Goal: Task Accomplishment & Management: Complete application form

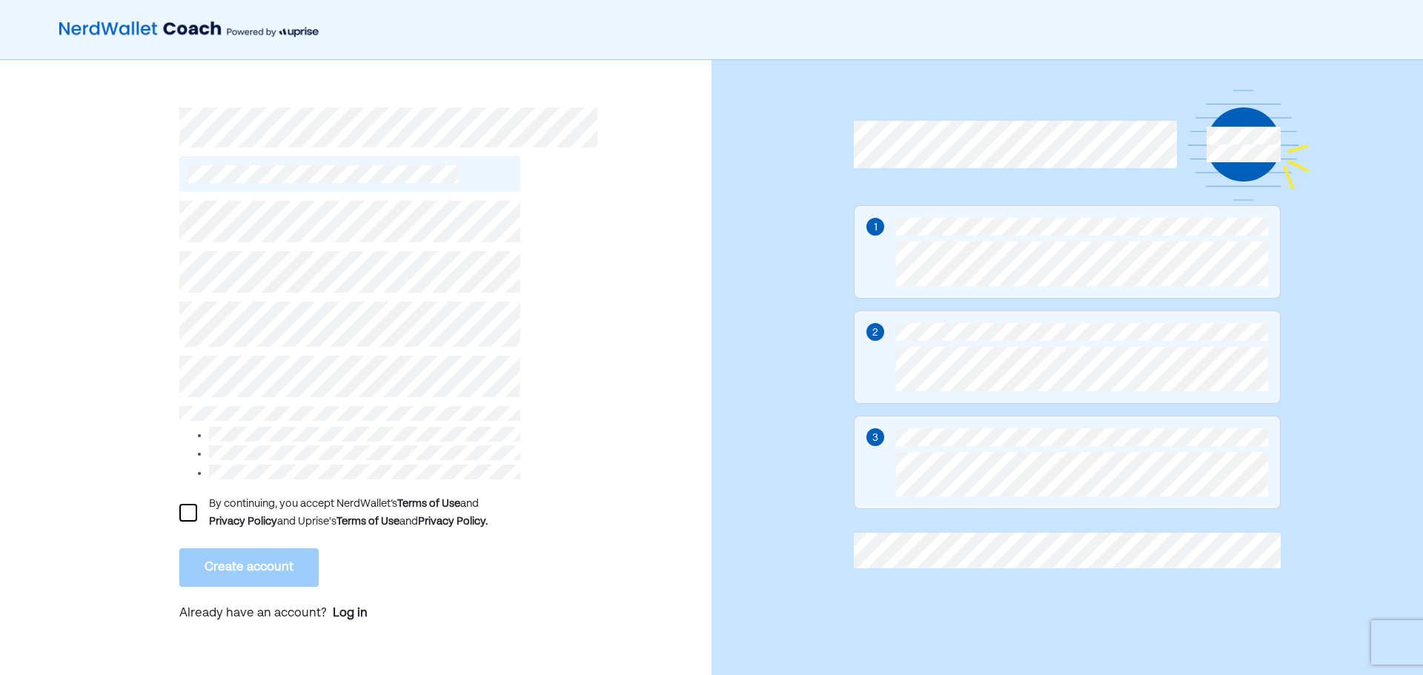
click at [179, 504] on div at bounding box center [188, 513] width 18 height 18
click at [261, 560] on button "Create account" at bounding box center [248, 568] width 139 height 39
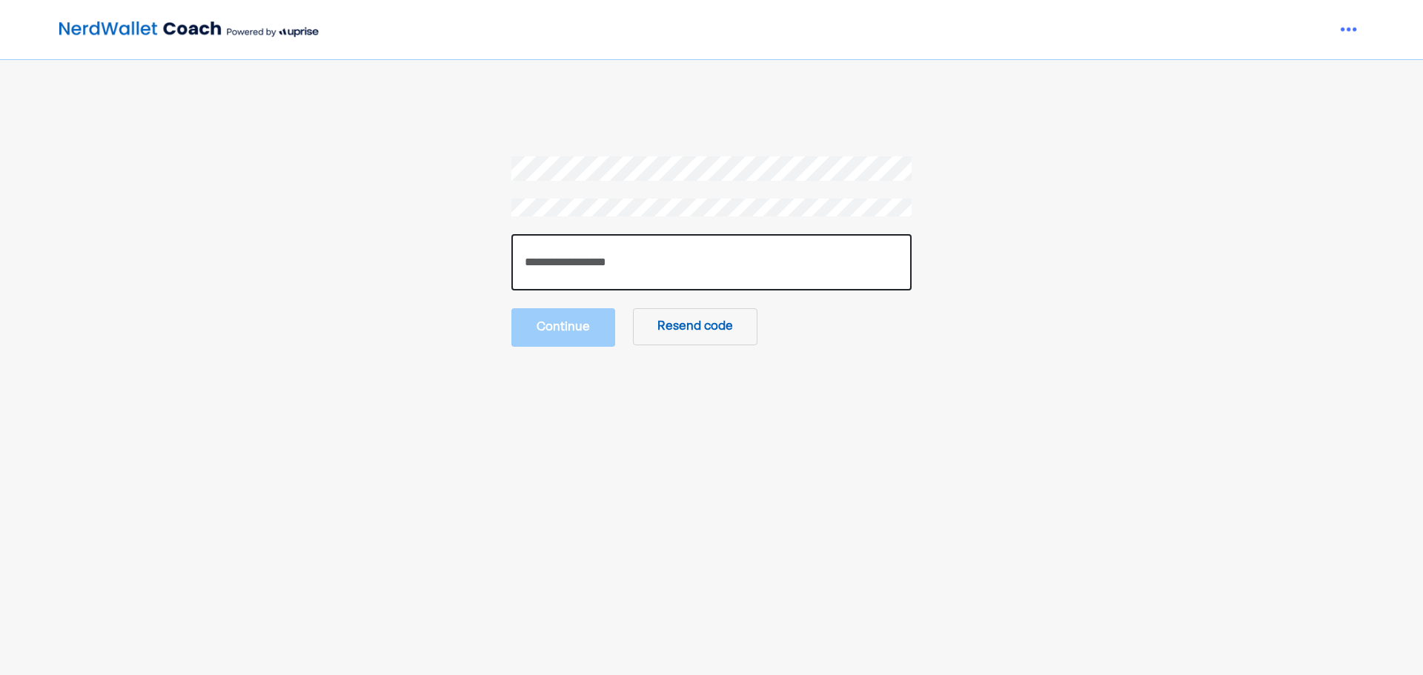
click at [647, 262] on input "number" at bounding box center [712, 262] width 400 height 56
type input "******"
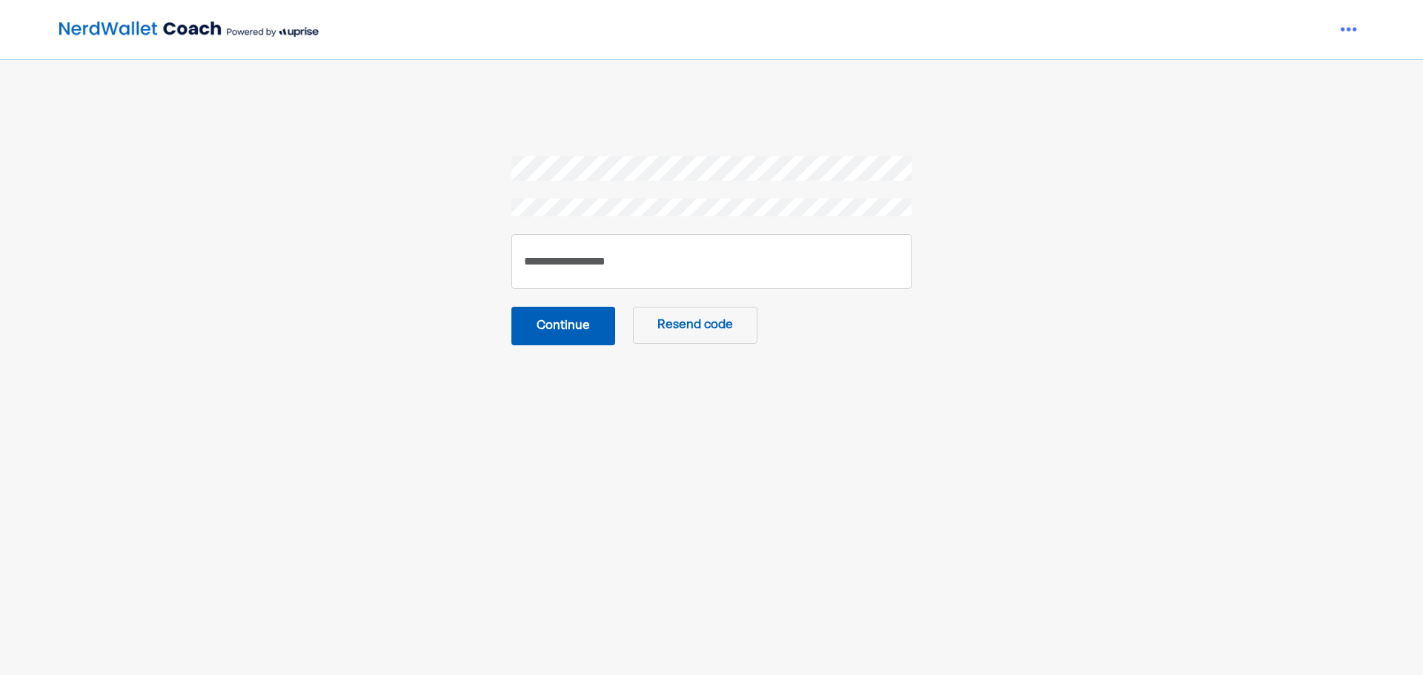
click at [584, 332] on button "Continue" at bounding box center [564, 326] width 104 height 39
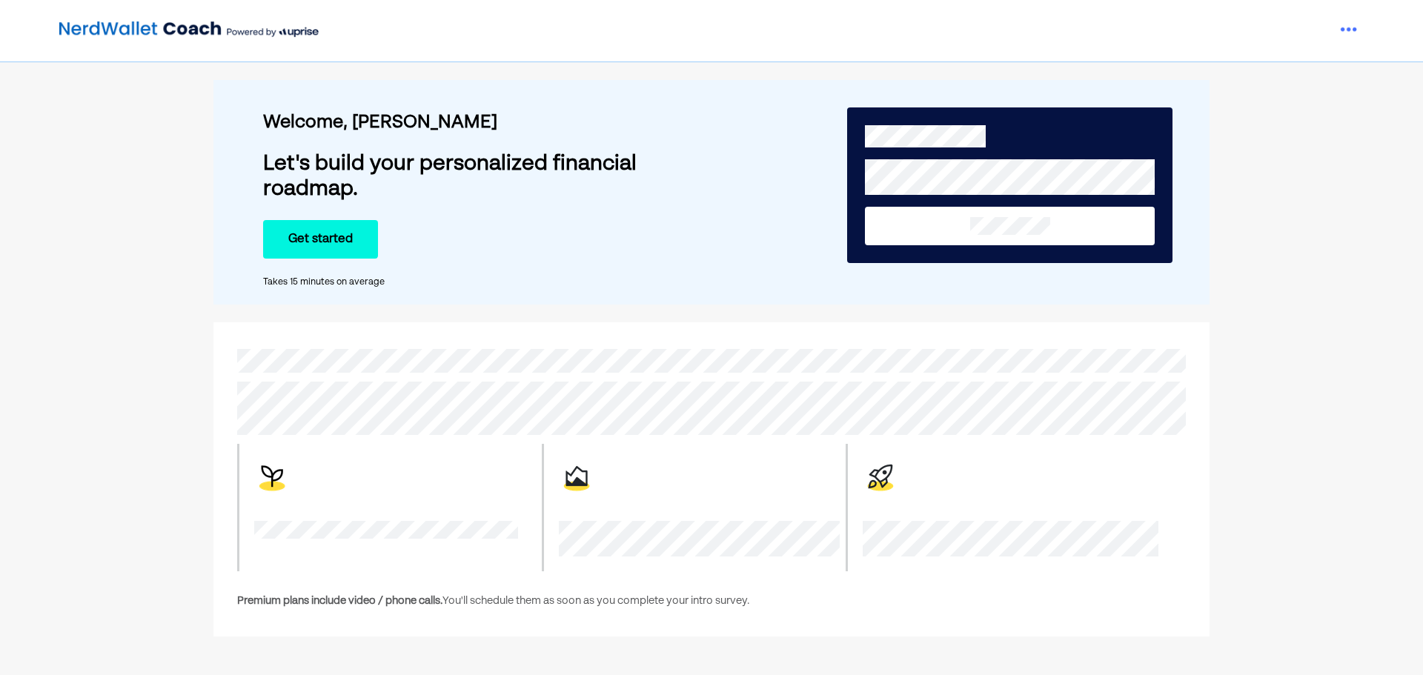
click at [338, 239] on button "Get started" at bounding box center [320, 239] width 115 height 39
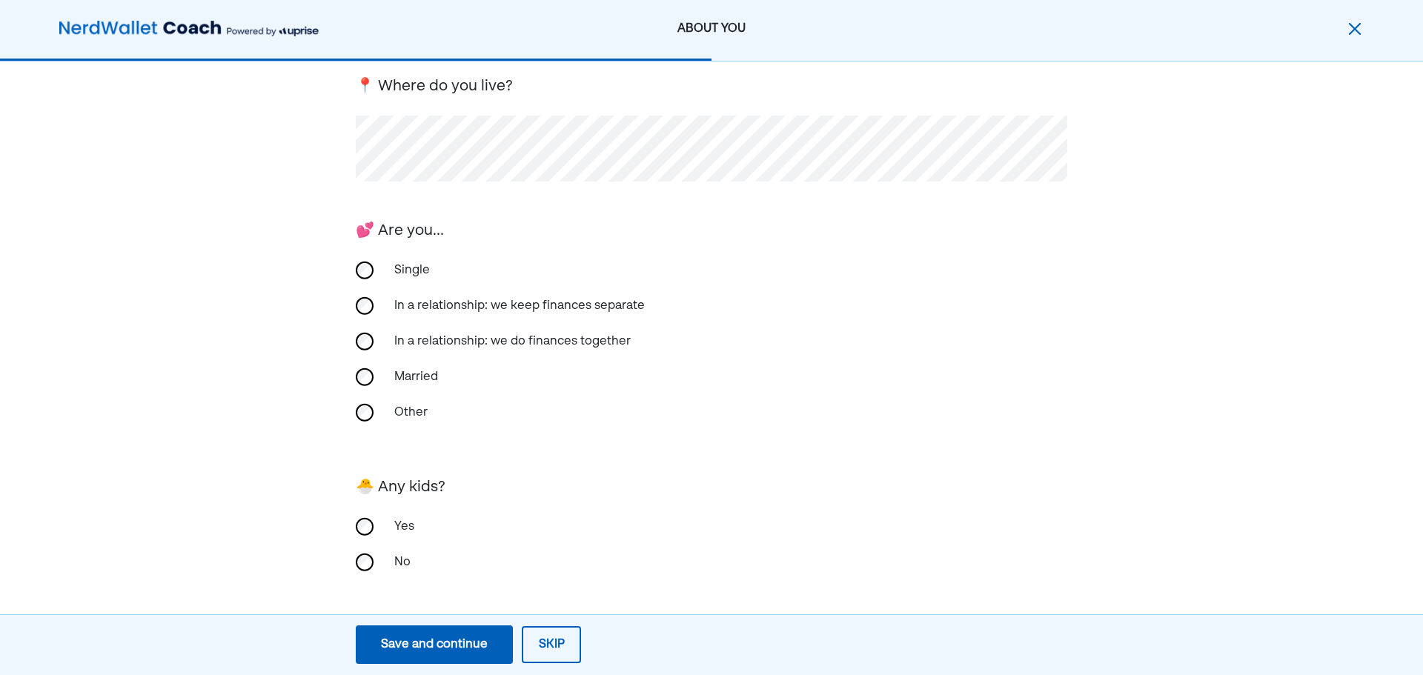
scroll to position [231, 0]
click at [422, 641] on div "Save and continue" at bounding box center [434, 645] width 107 height 18
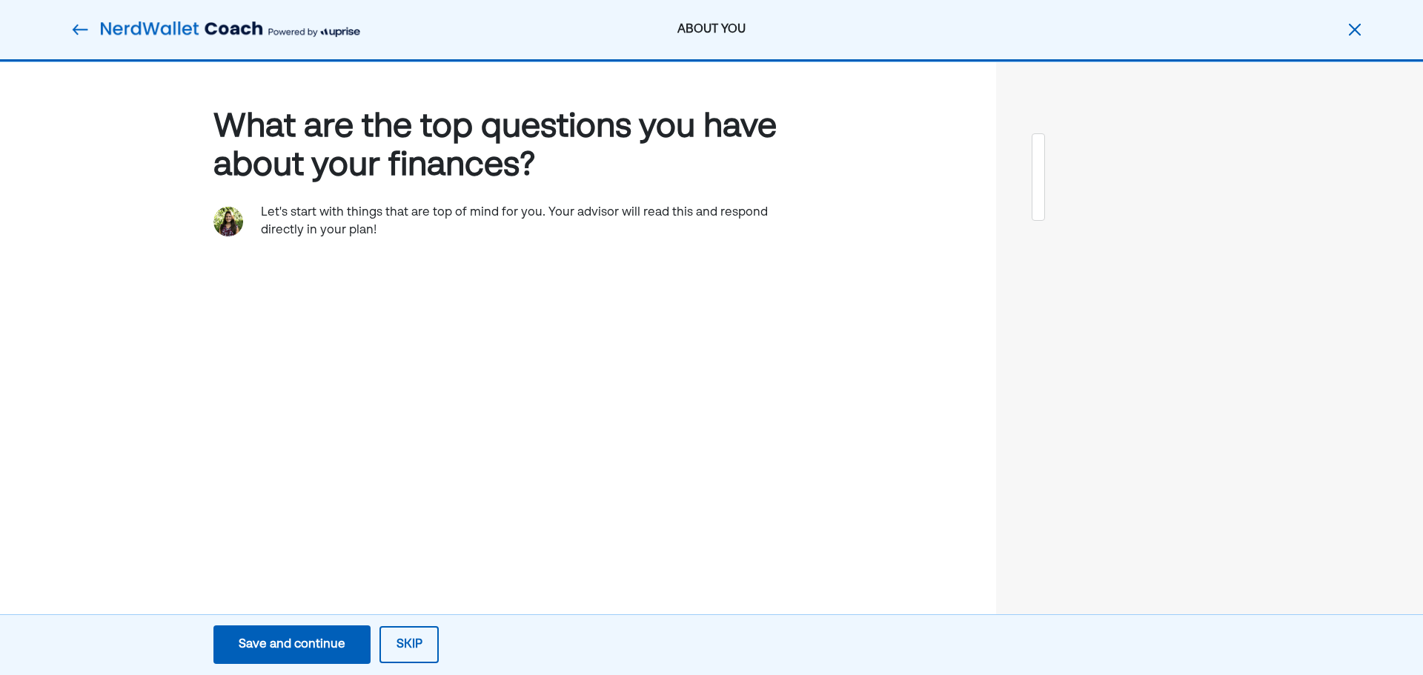
scroll to position [0, 0]
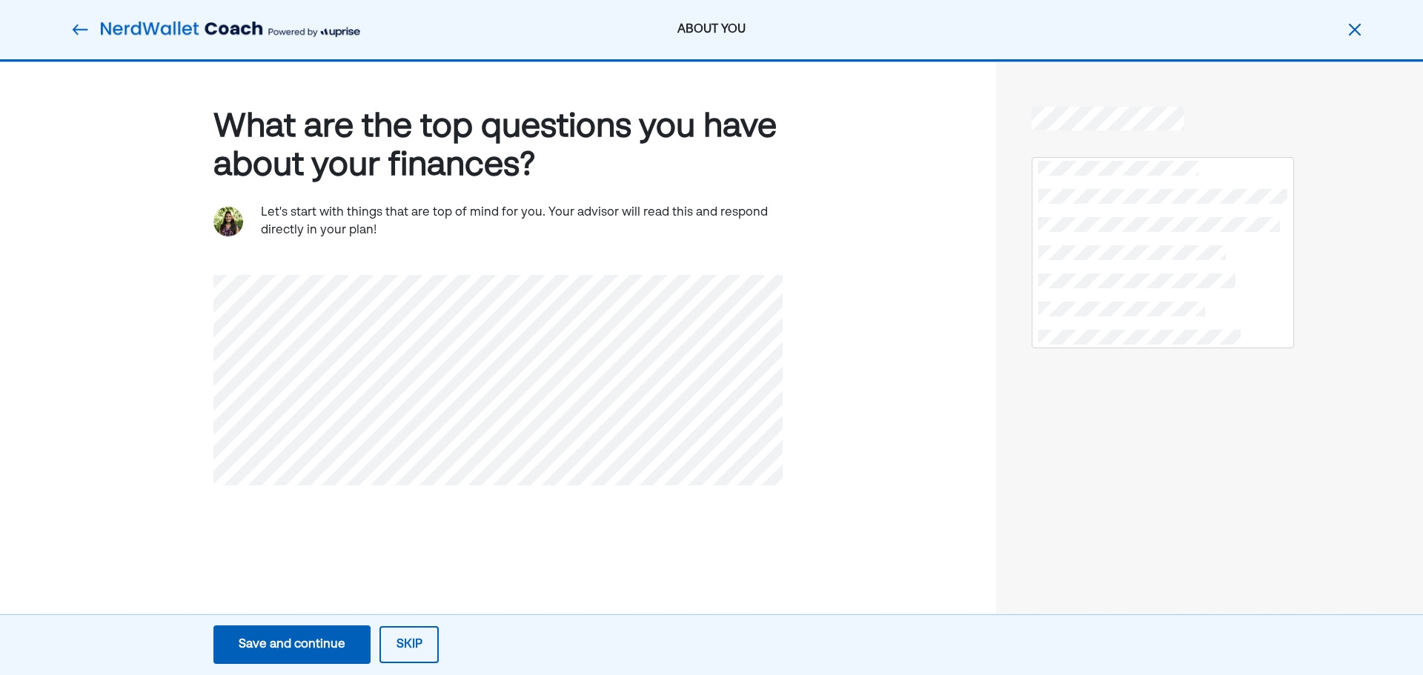
click at [297, 641] on div "Save and continue" at bounding box center [292, 645] width 107 height 18
